Goal: Navigation & Orientation: Find specific page/section

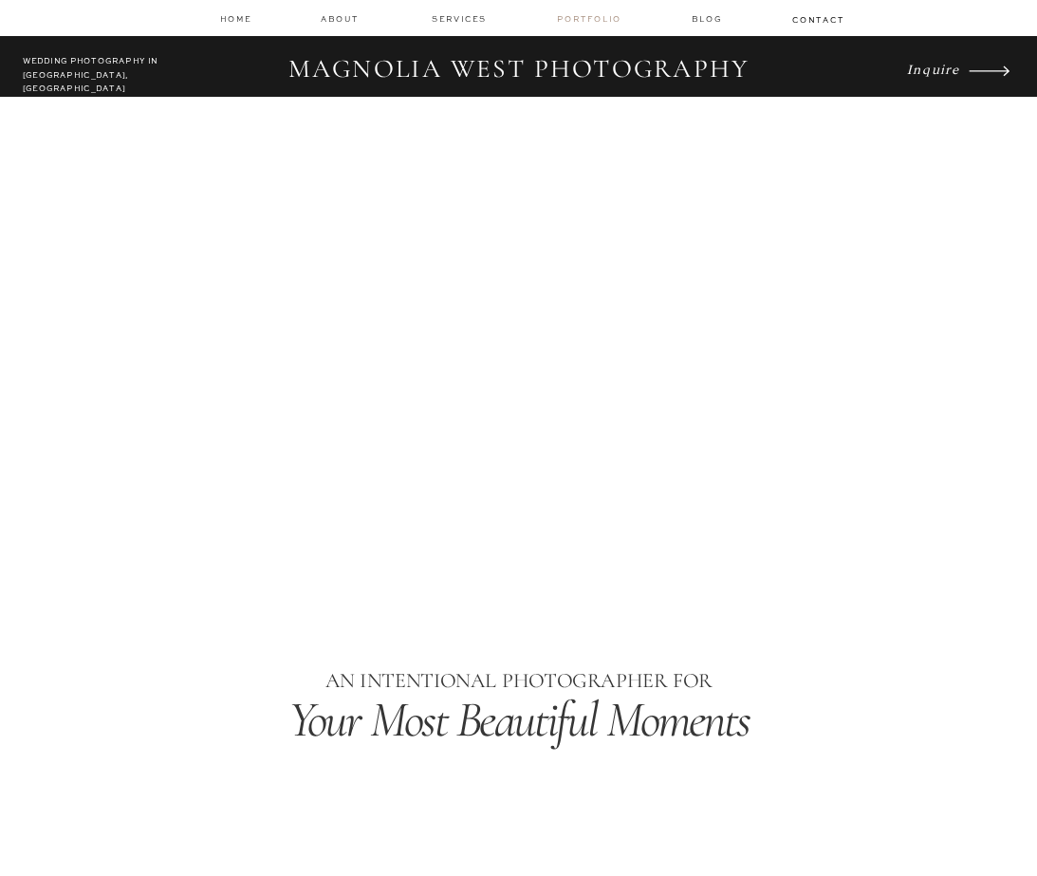
click at [588, 16] on nav "Portfolio" at bounding box center [591, 19] width 68 height 12
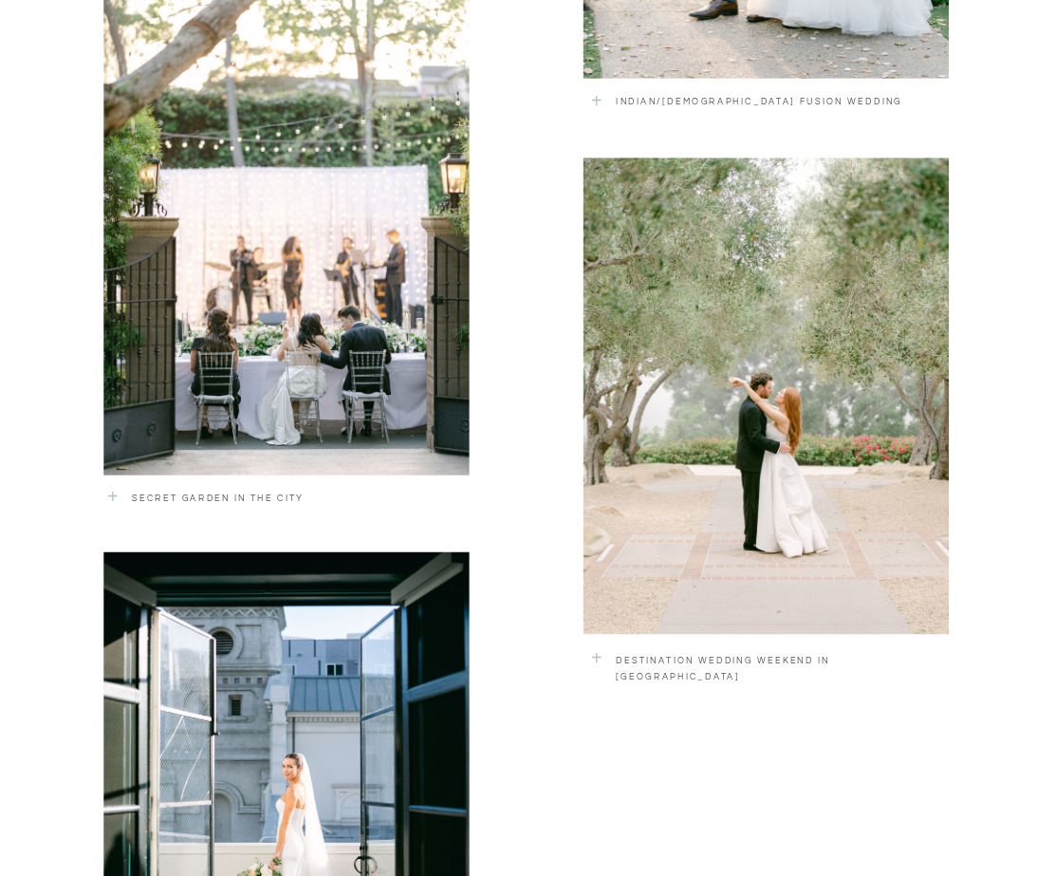
scroll to position [2271, 0]
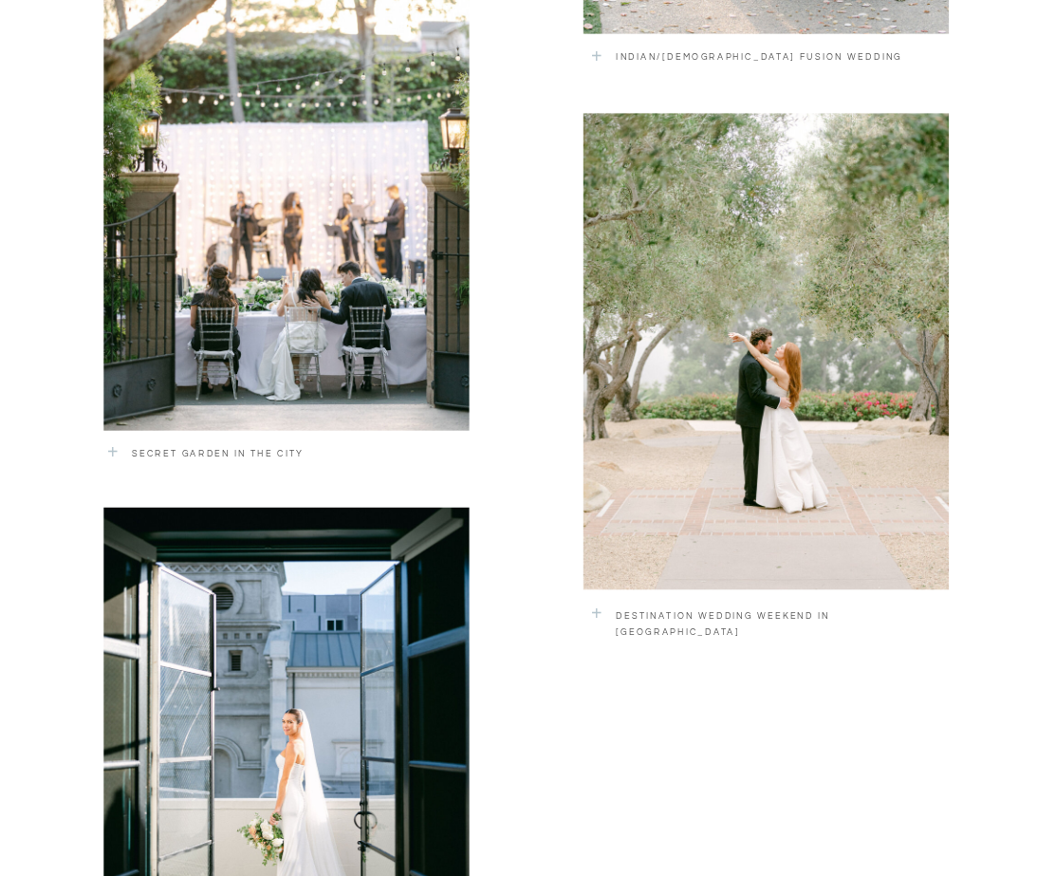
click at [813, 382] on div at bounding box center [766, 351] width 365 height 476
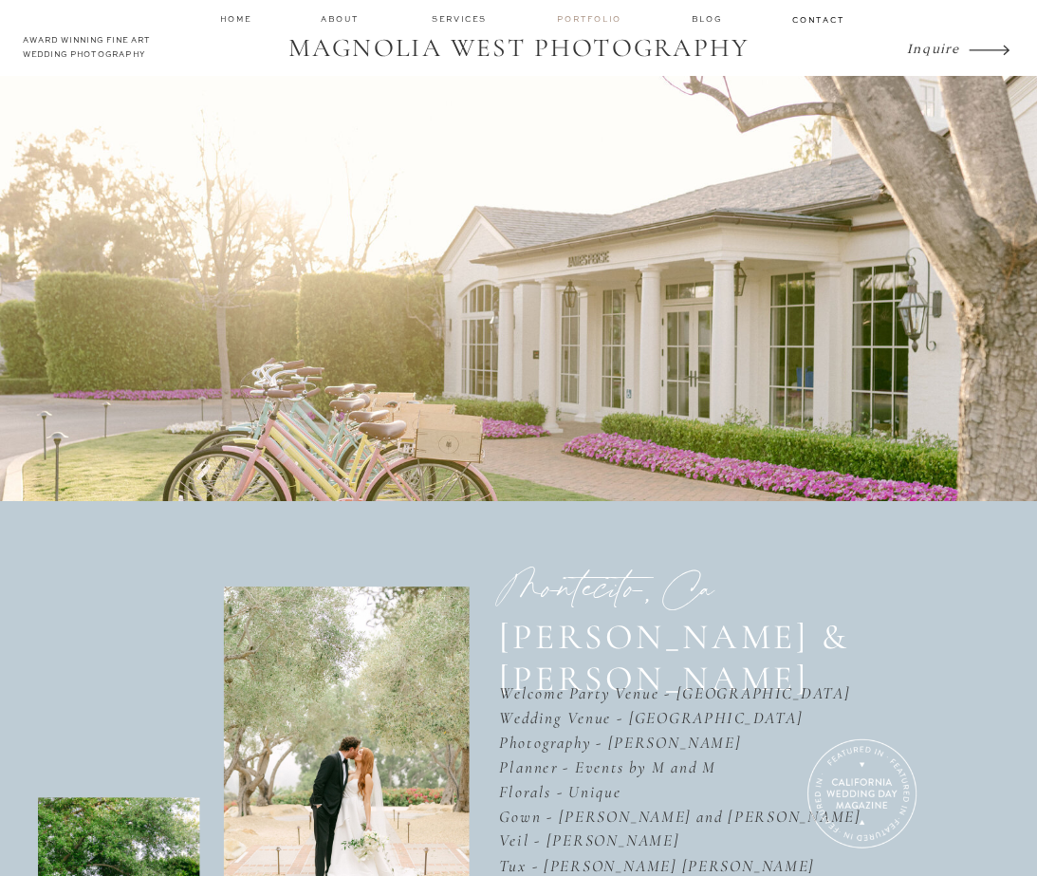
click at [588, 15] on nav "Portfolio" at bounding box center [591, 19] width 68 height 12
